Goal: Task Accomplishment & Management: Manage account settings

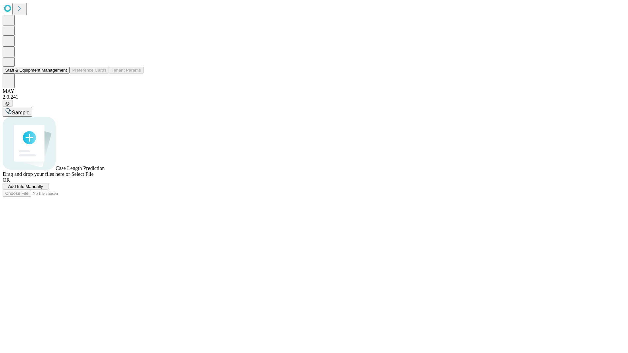
click at [62, 74] on button "Staff & Equipment Management" at bounding box center [36, 70] width 67 height 7
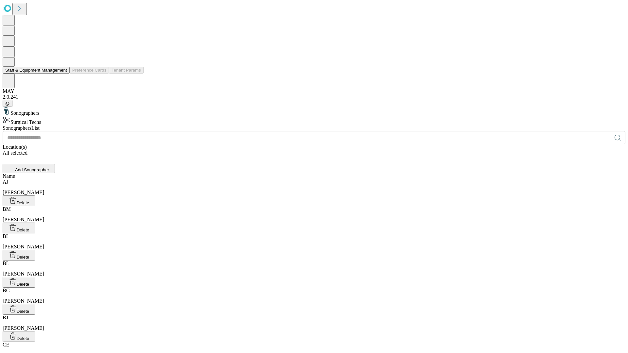
click at [62, 74] on button "Staff & Equipment Management" at bounding box center [36, 70] width 67 height 7
